Goal: Navigation & Orientation: Find specific page/section

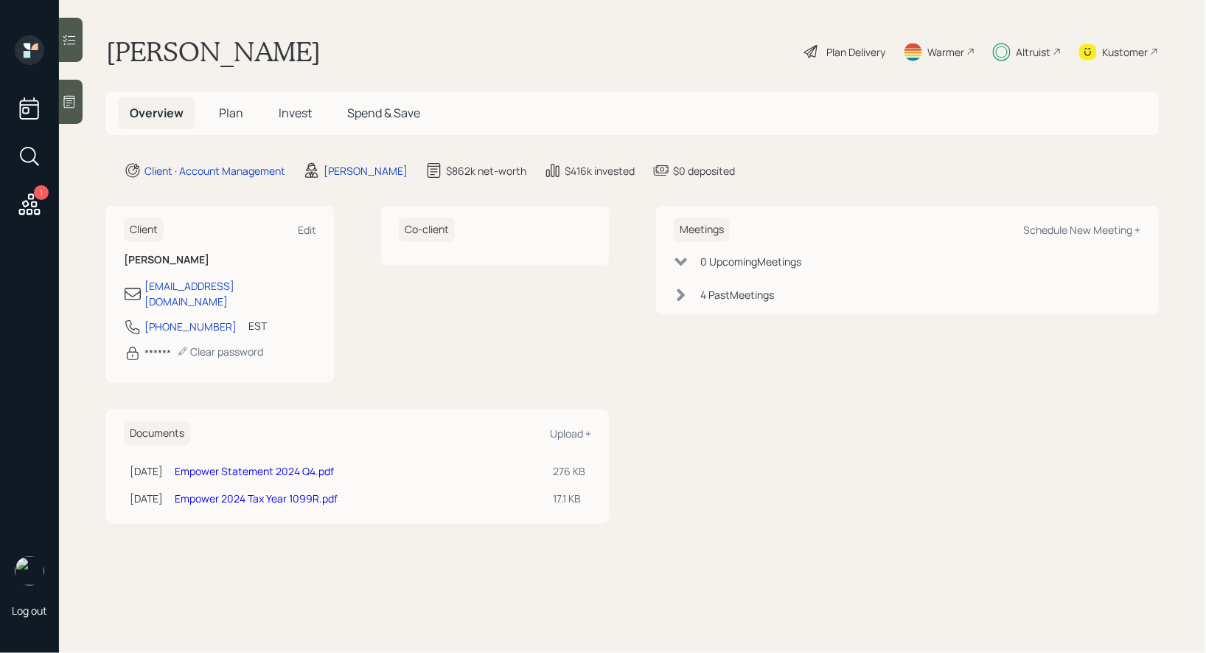
click at [366, 117] on span "Spend & Save" at bounding box center [383, 113] width 73 height 16
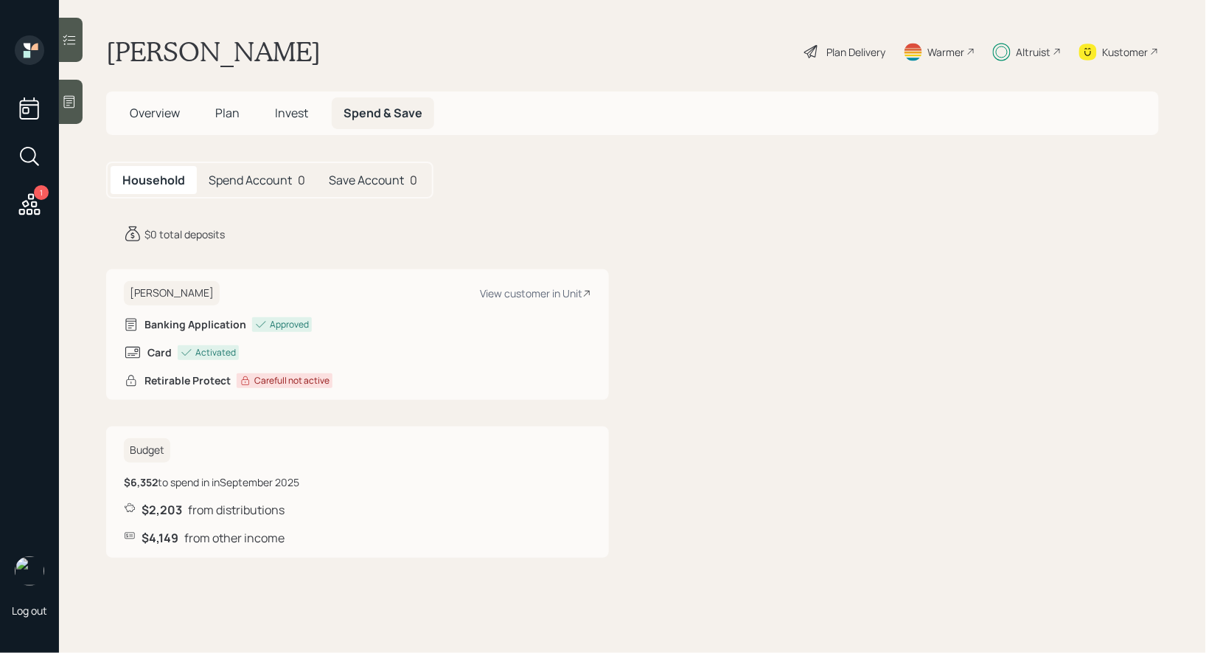
click at [252, 175] on h5 "Spend Account" at bounding box center [250, 180] width 83 height 14
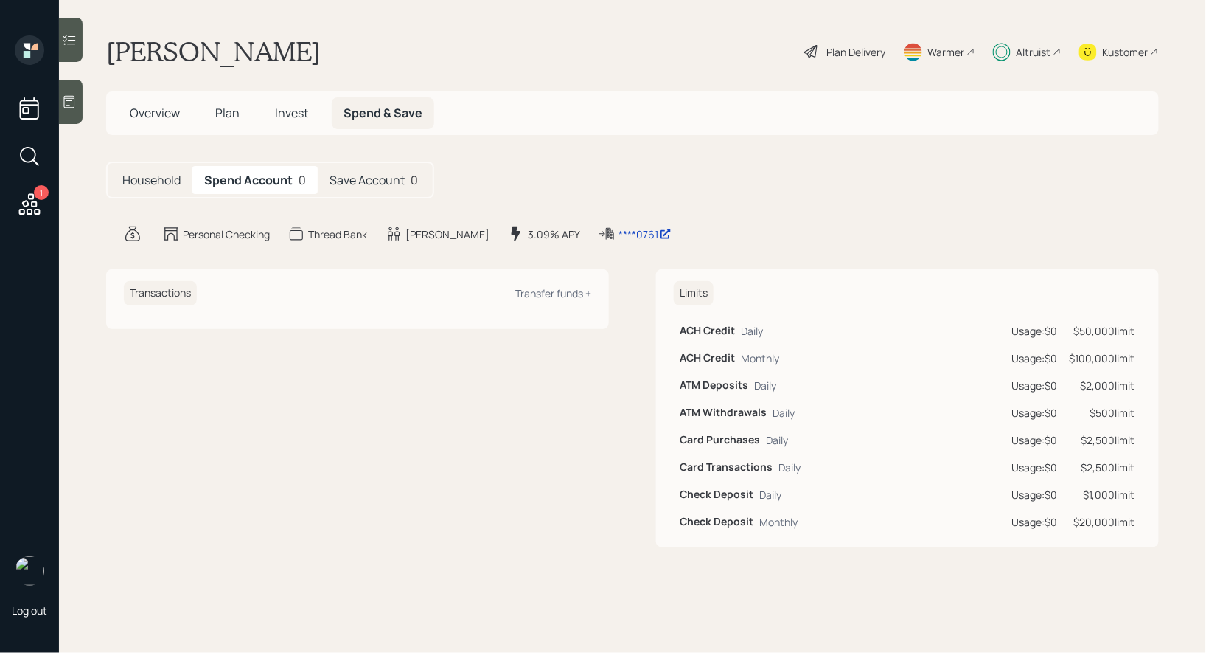
click at [224, 114] on span "Plan" at bounding box center [227, 113] width 24 height 16
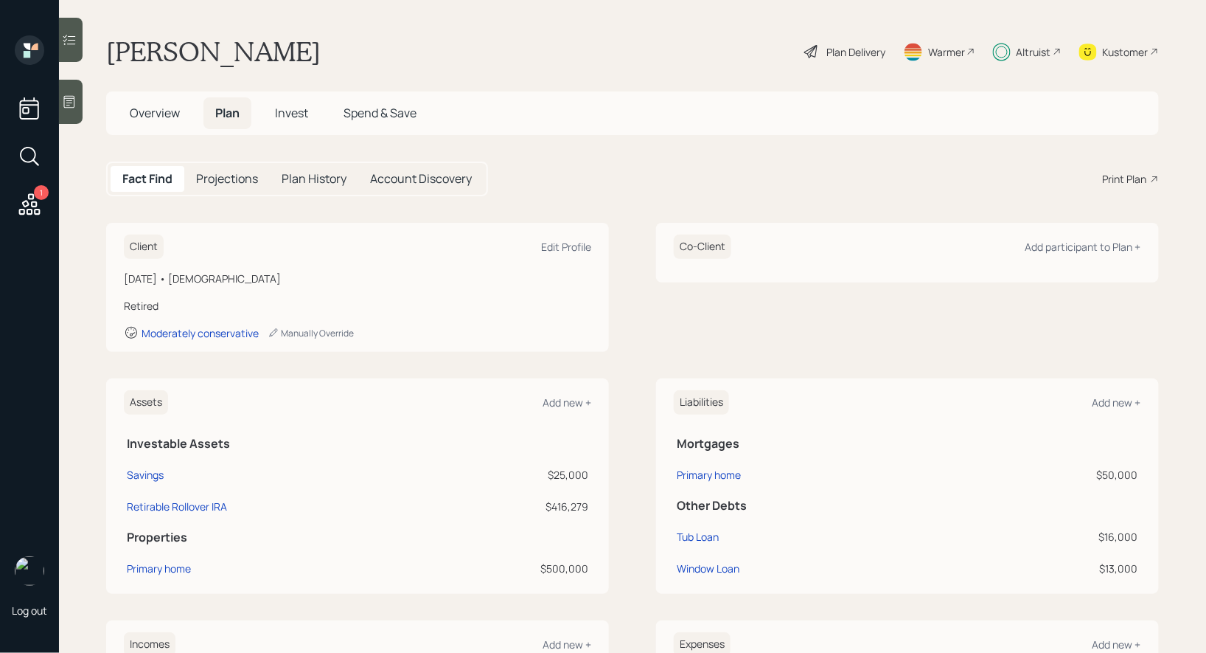
click at [299, 109] on span "Invest" at bounding box center [291, 113] width 33 height 16
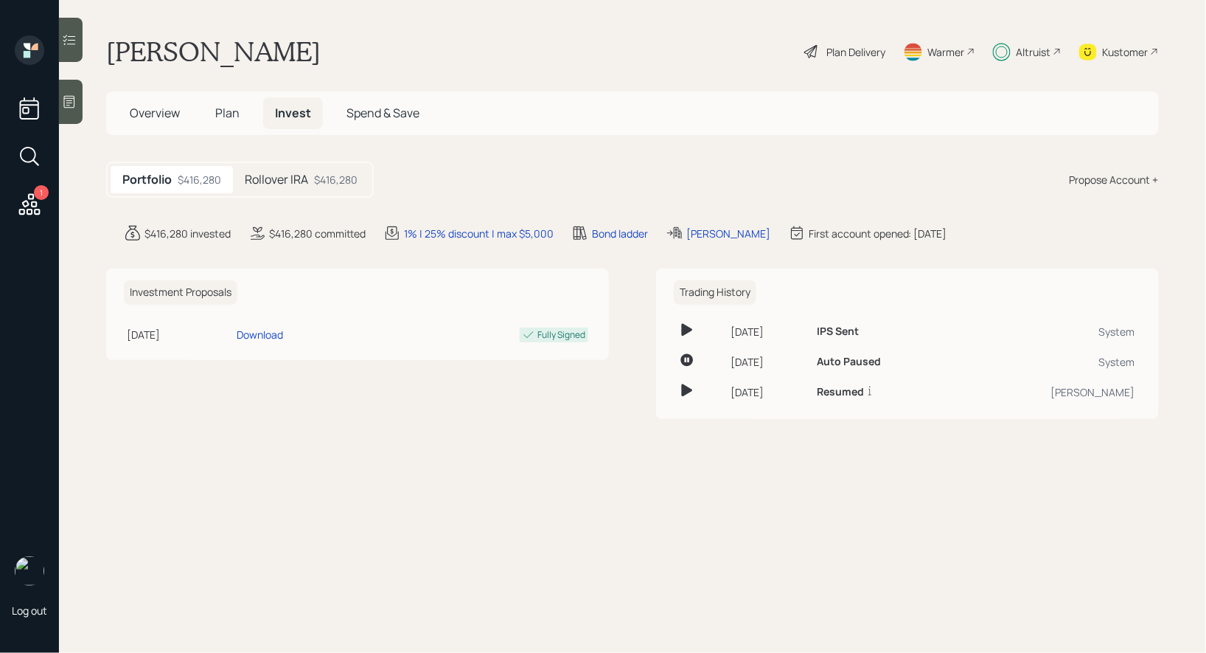
click at [302, 179] on h5 "Rollover IRA" at bounding box center [276, 180] width 63 height 14
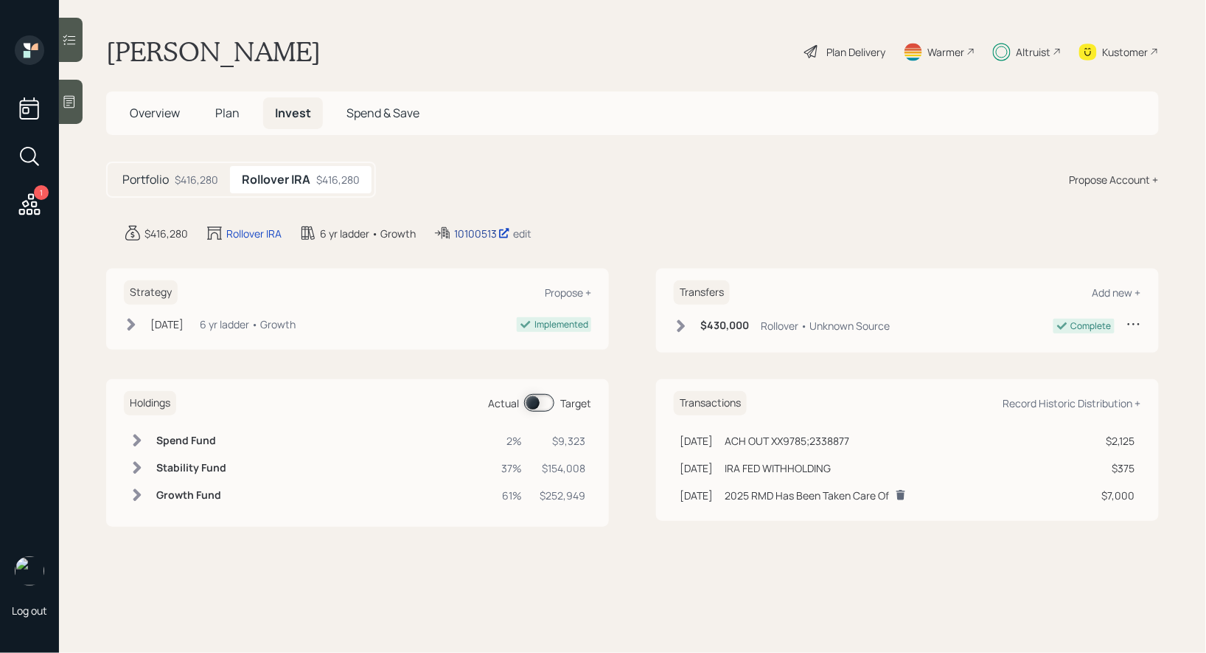
click at [480, 231] on div "10100513" at bounding box center [482, 233] width 56 height 15
